Goal: Task Accomplishment & Management: Manage account settings

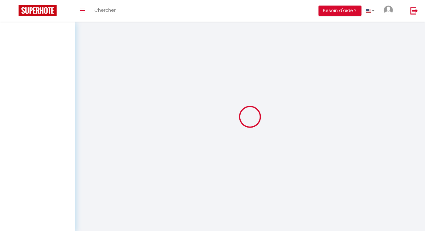
select select
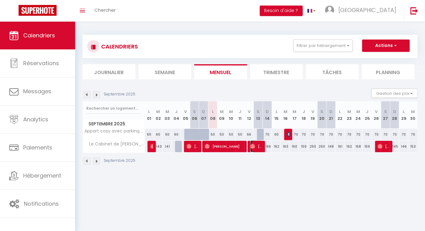
click at [257, 146] on span "[PERSON_NAME]" at bounding box center [256, 147] width 12 height 12
select select "OK"
select select "0"
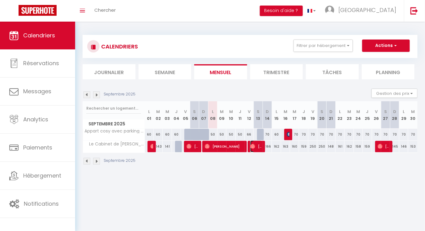
select select "1"
select select
select select "23572"
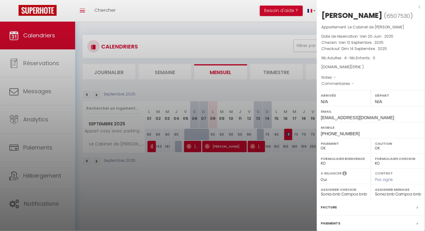
click at [418, 6] on div "x" at bounding box center [369, 6] width 104 height 7
